Goal: Download file/media

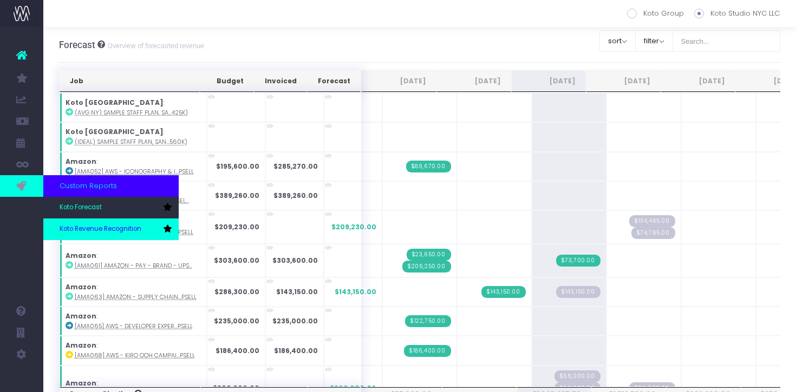
click at [75, 226] on span "Koto Revenue Recognition" at bounding box center [101, 230] width 82 height 10
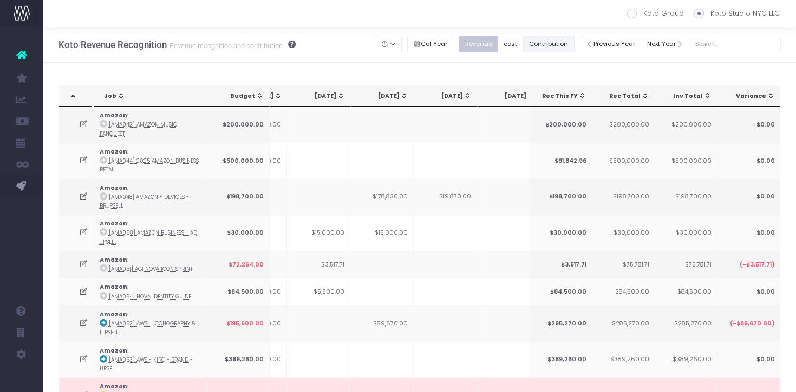
click at [564, 42] on button "Contribution" at bounding box center [548, 44] width 51 height 17
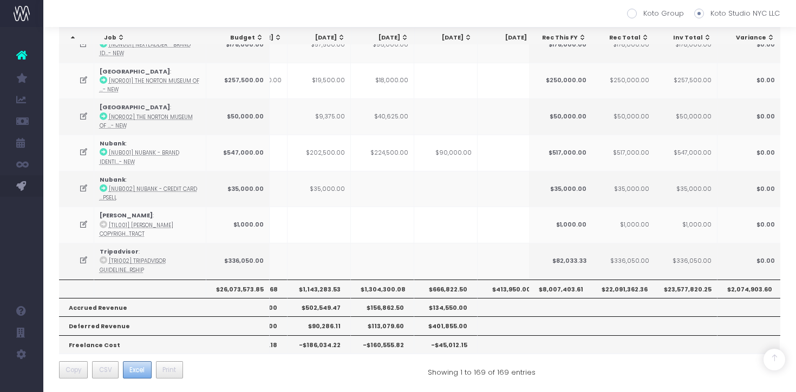
click at [139, 371] on button "Excel" at bounding box center [137, 370] width 29 height 17
